Goal: Task Accomplishment & Management: Manage account settings

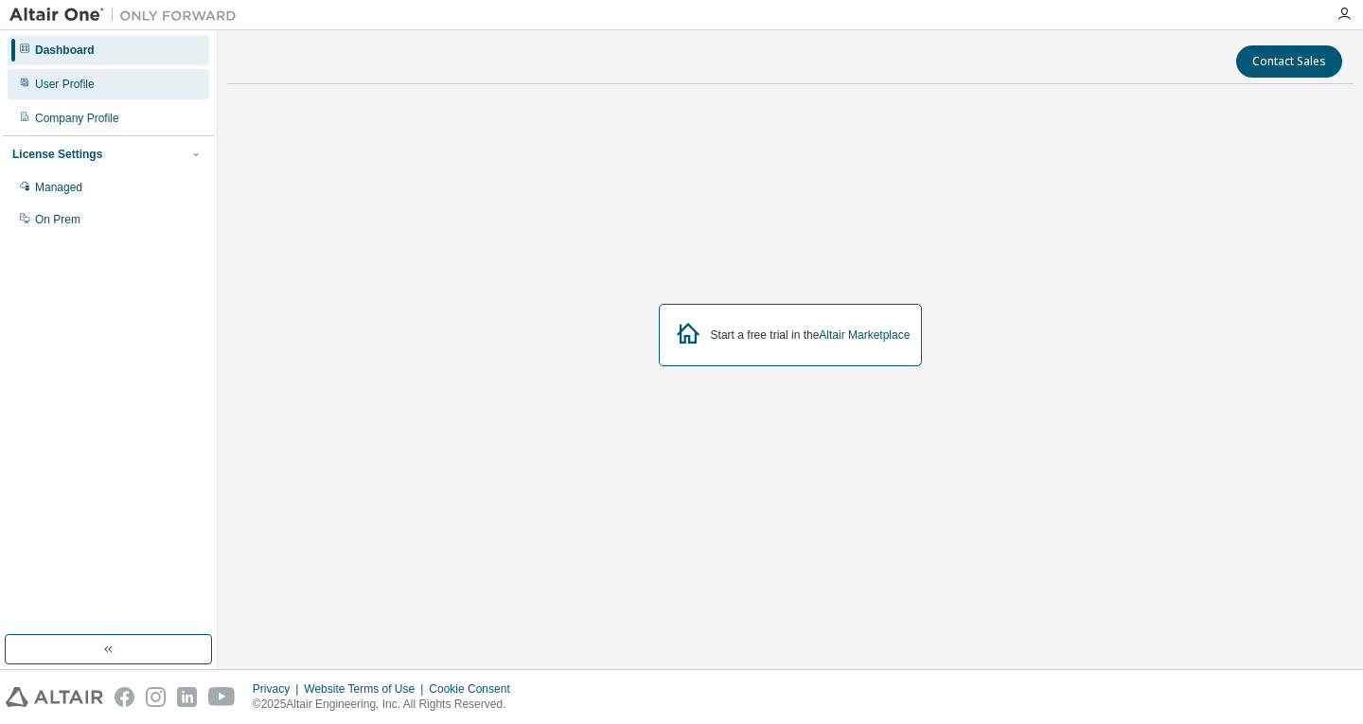
click at [91, 81] on div "User Profile" at bounding box center [65, 84] width 60 height 15
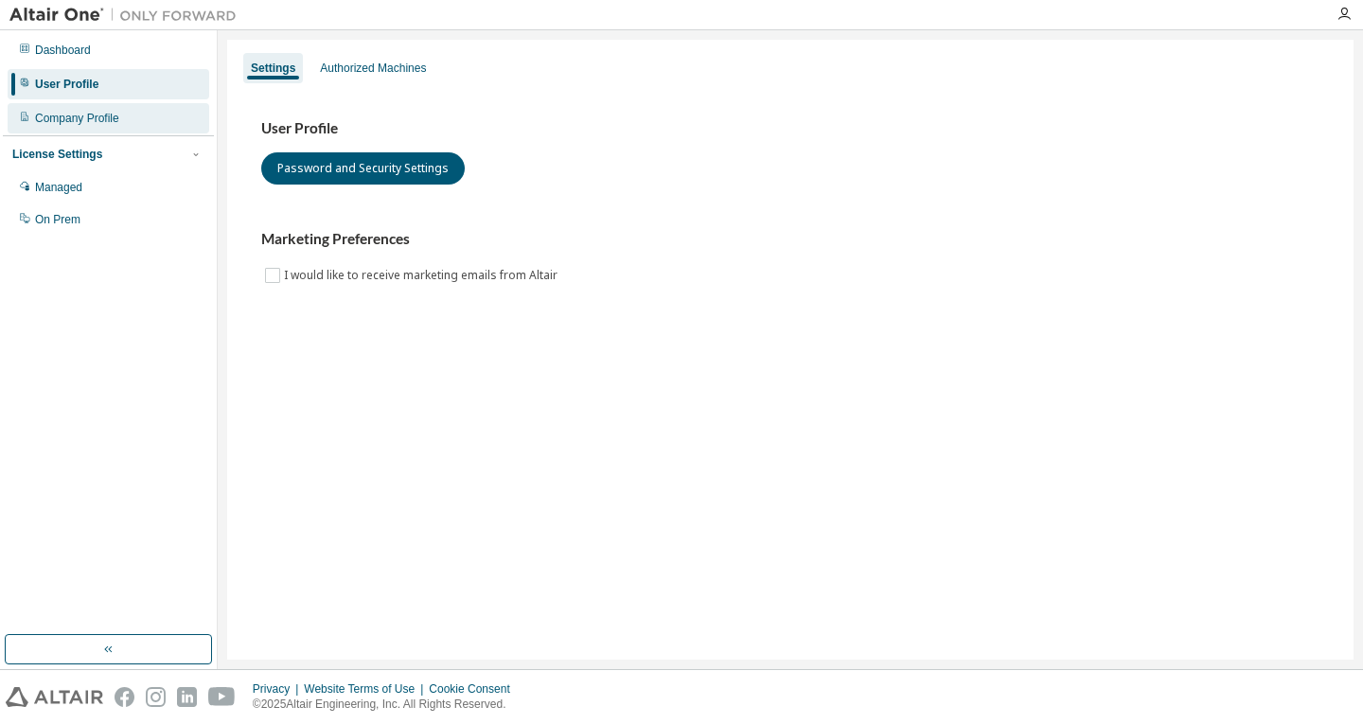
click at [100, 119] on div "Company Profile" at bounding box center [77, 118] width 84 height 15
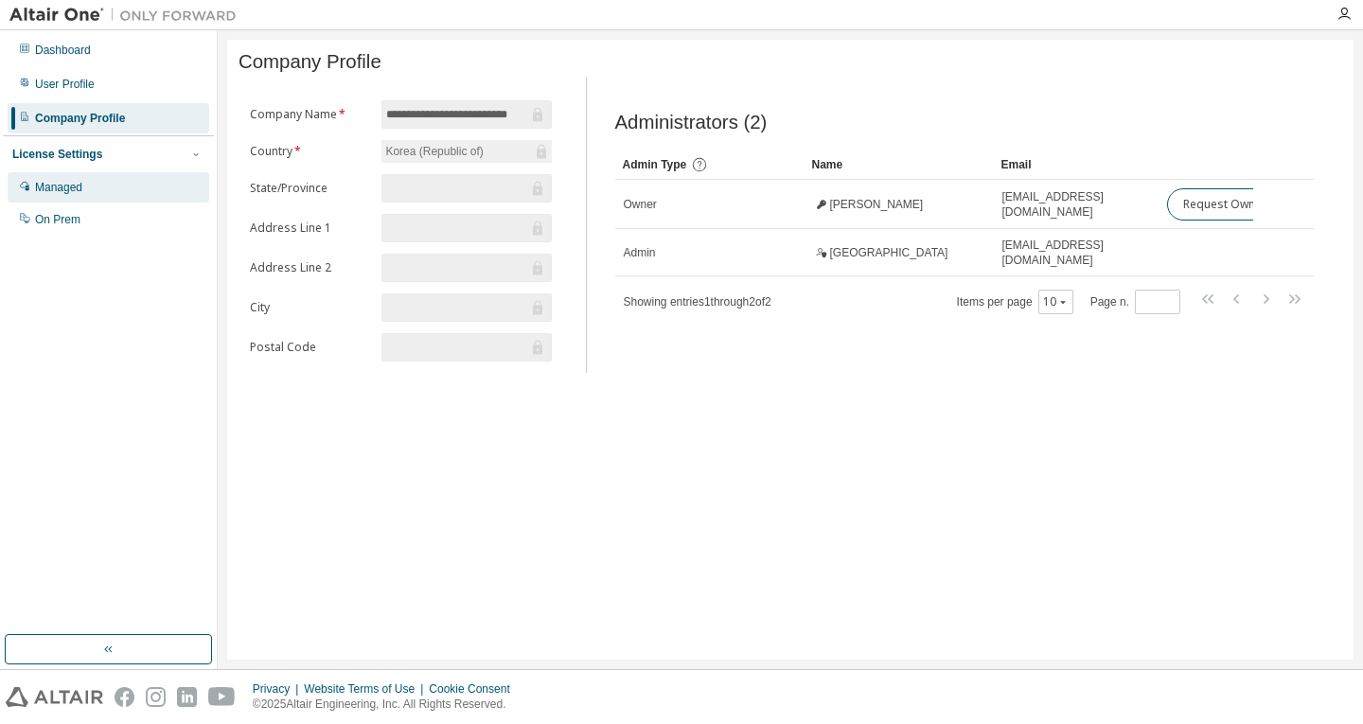
drag, startPoint x: 116, startPoint y: 179, endPoint x: 115, endPoint y: 169, distance: 9.5
click at [115, 178] on div "Managed" at bounding box center [109, 187] width 202 height 30
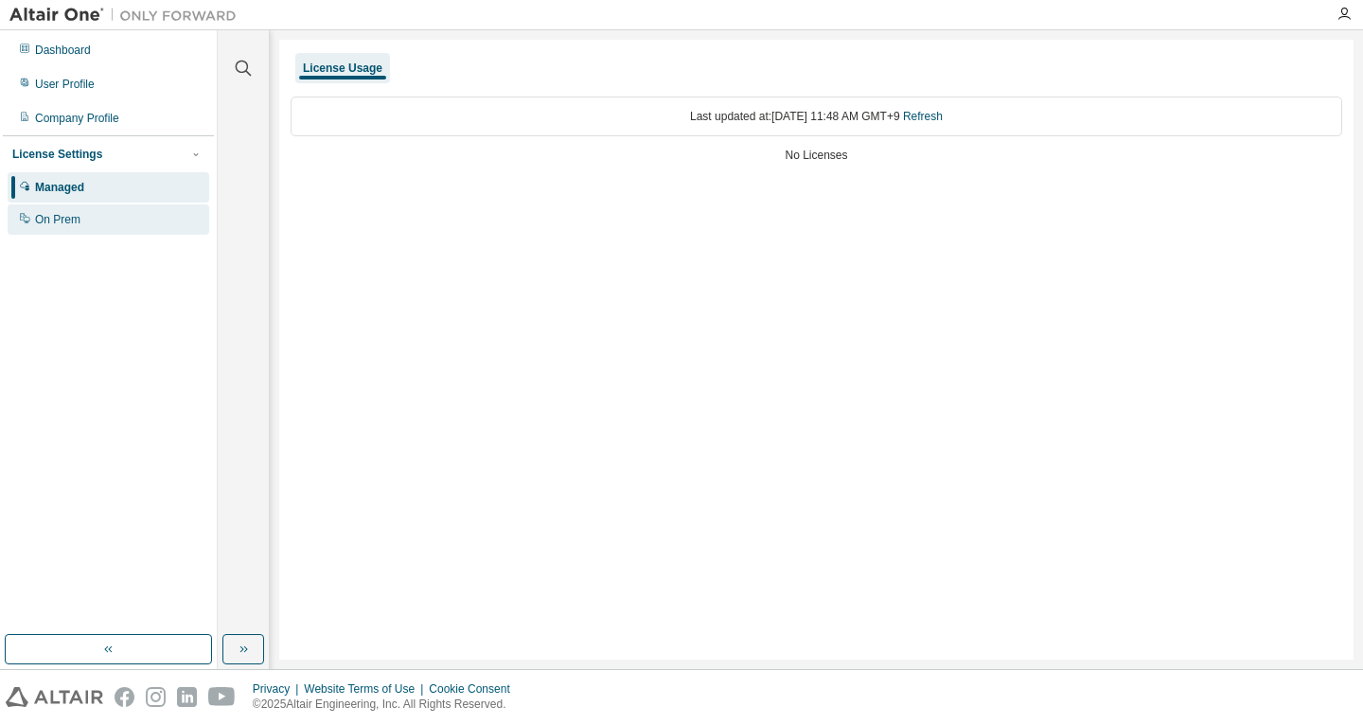
click at [121, 216] on div "On Prem" at bounding box center [109, 219] width 202 height 30
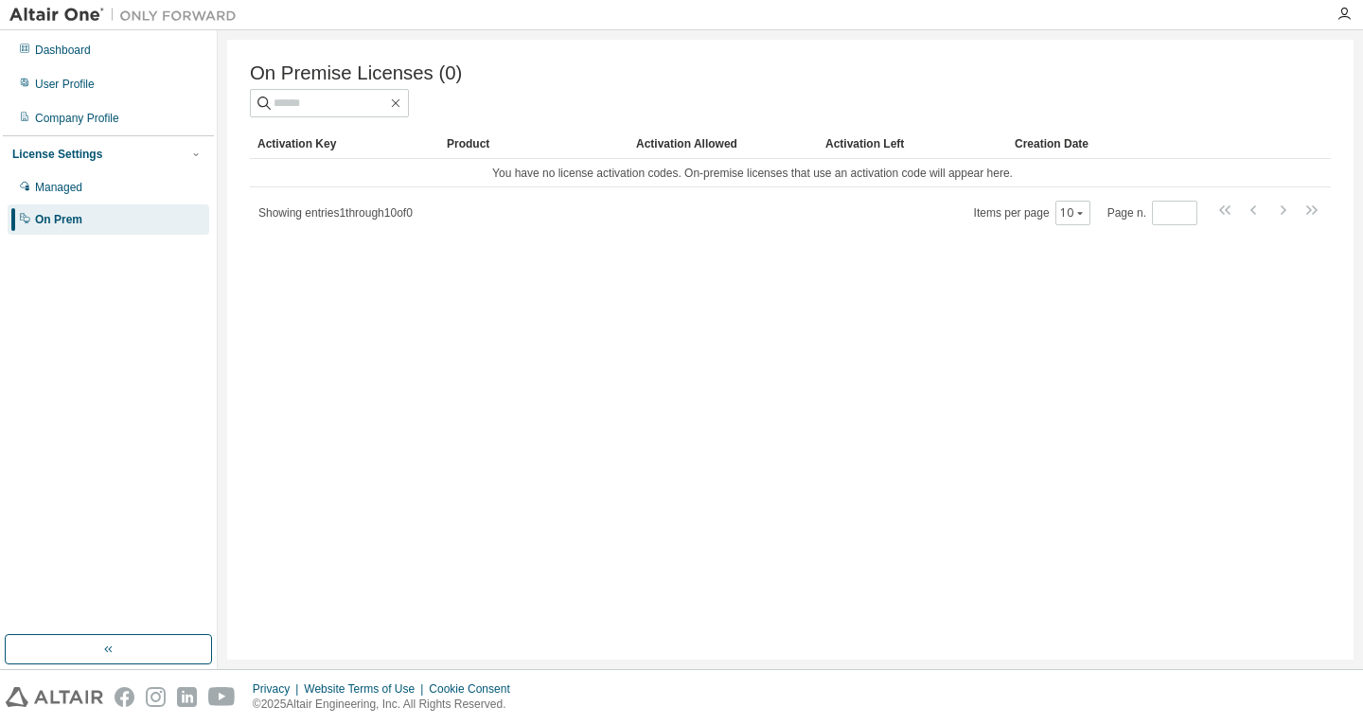
click at [130, 157] on div "License Settings" at bounding box center [108, 154] width 192 height 17
